Goal: Task Accomplishment & Management: Use online tool/utility

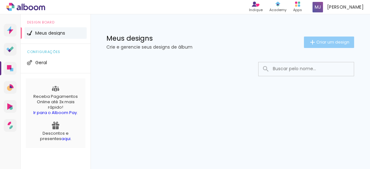
click at [324, 42] on span "Criar um design" at bounding box center [332, 42] width 33 height 4
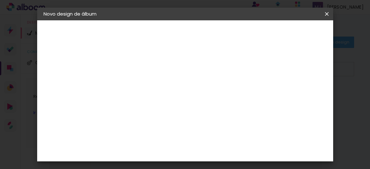
click at [147, 84] on input at bounding box center [147, 85] width 0 height 10
type input "Pietra 1 ano"
type paper-input "Pietra 1 ano"
click at [0, 0] on slot "Avançar" at bounding box center [0, 0] width 0 height 0
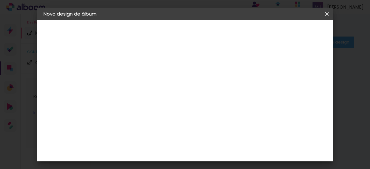
click at [258, 116] on div "Sugerir uma encadernadora" at bounding box center [238, 115] width 39 height 10
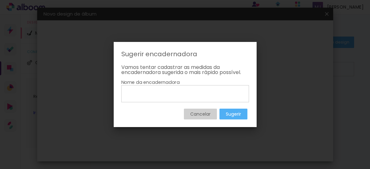
click at [199, 117] on paper-button "Cancelar" at bounding box center [200, 114] width 33 height 11
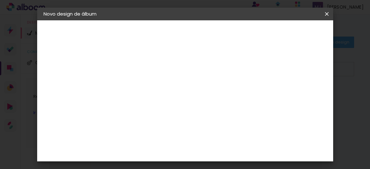
scroll to position [590, 0]
click at [160, 113] on div "Fênix Álbuns" at bounding box center [151, 118] width 17 height 10
